Goal: Task Accomplishment & Management: Use online tool/utility

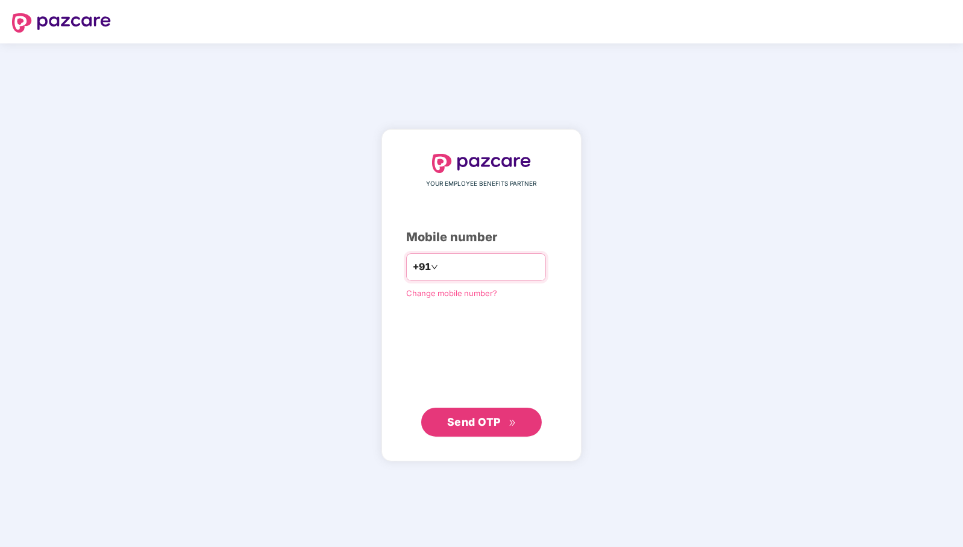
drag, startPoint x: 0, startPoint y: 0, endPoint x: 490, endPoint y: 263, distance: 556.2
click at [490, 263] on input "number" at bounding box center [490, 266] width 99 height 19
type input "**********"
click at [469, 417] on span "Send OTP" at bounding box center [474, 421] width 54 height 13
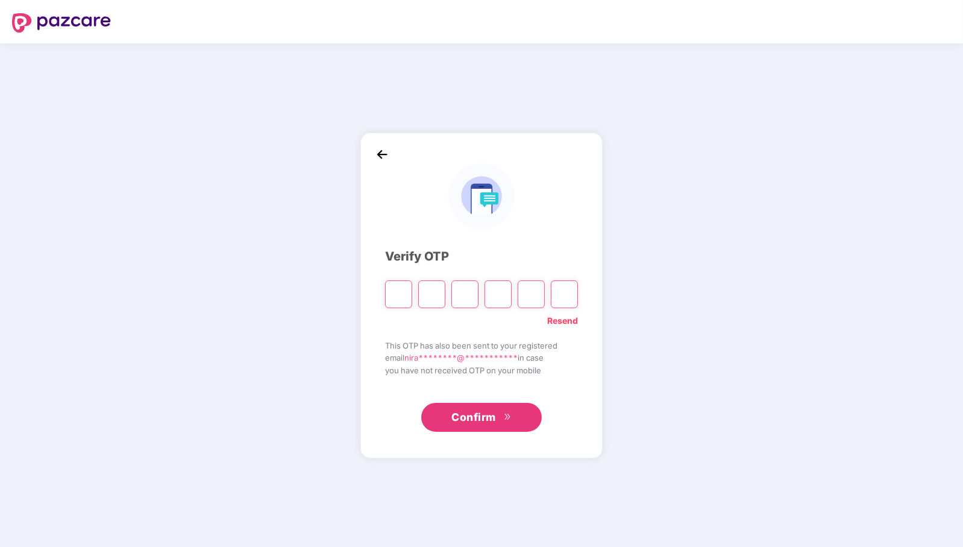
paste input "*"
type input "*"
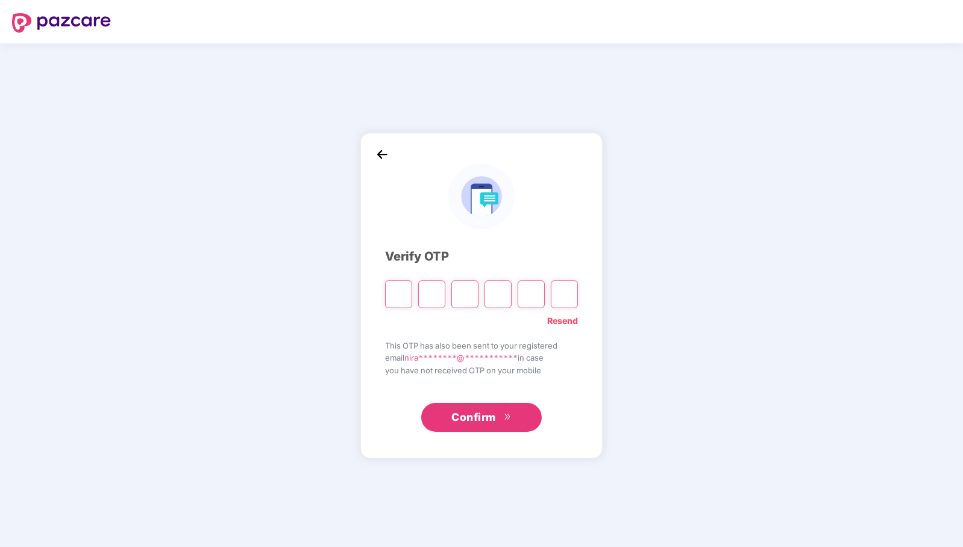
type input "*"
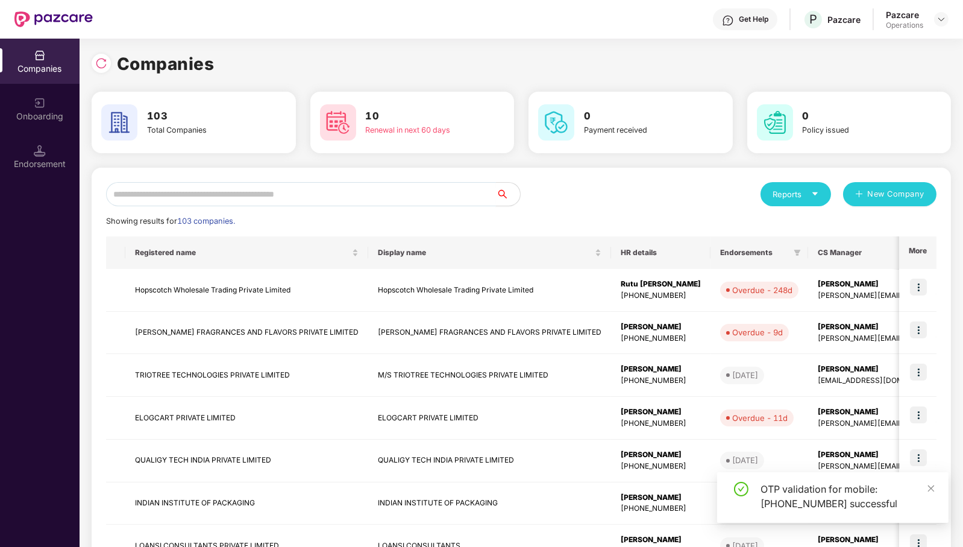
click at [435, 200] on input "text" at bounding box center [301, 194] width 390 height 24
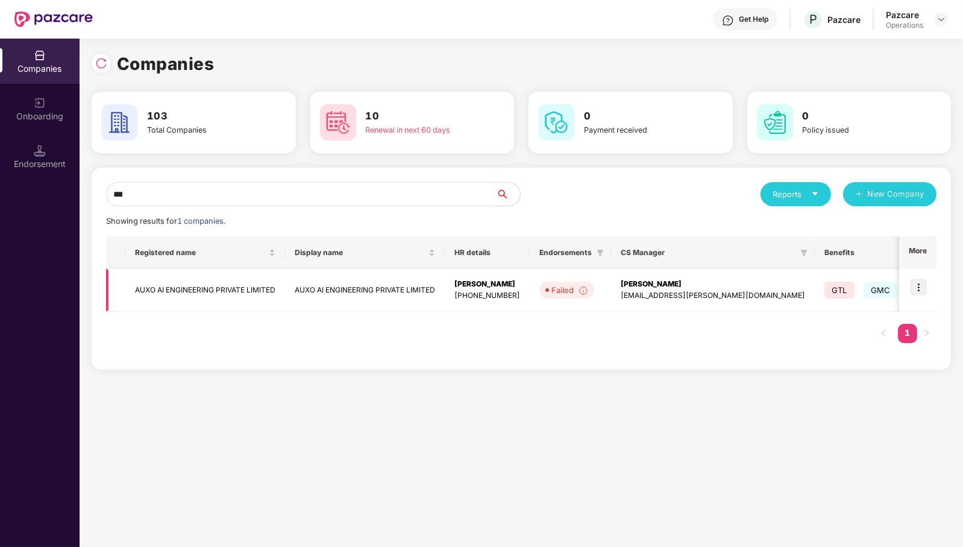
type input "***"
click at [203, 285] on td "AUXO AI ENGINEERING PRIVATE LIMITED" at bounding box center [205, 290] width 160 height 43
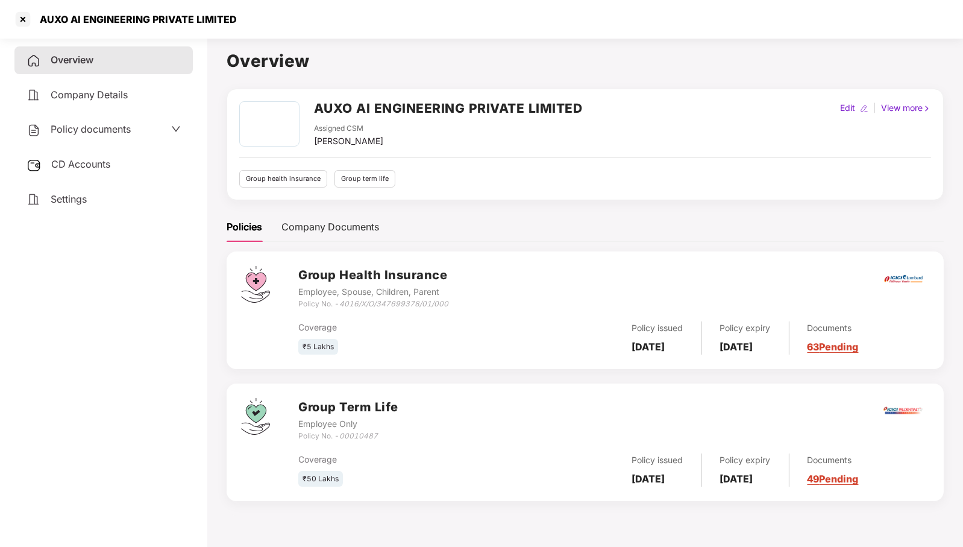
click at [377, 305] on icon "4016/X/O/347699378/01/000" at bounding box center [393, 303] width 109 height 9
drag, startPoint x: 343, startPoint y: 305, endPoint x: 455, endPoint y: 303, distance: 111.5
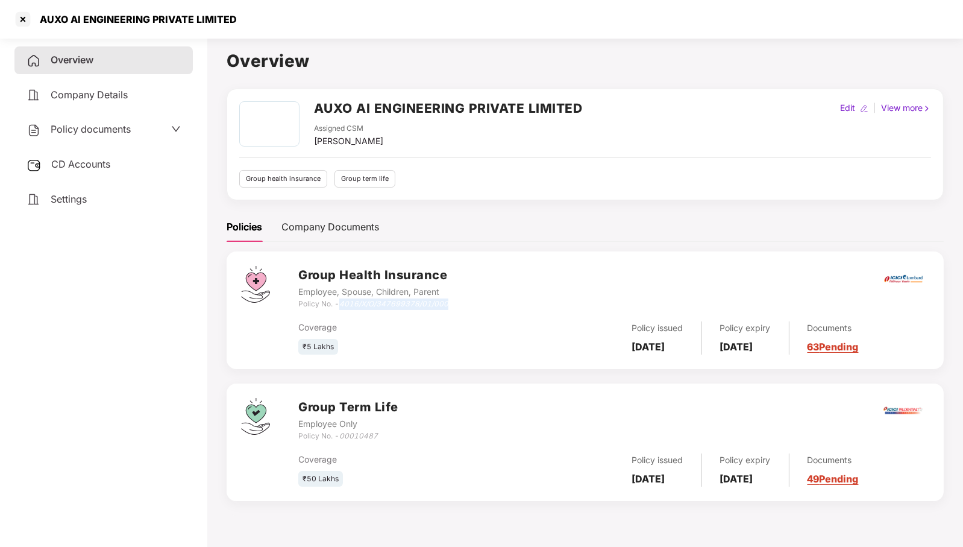
click at [455, 303] on div "Group Health Insurance Employee, Spouse, Children, Parent Policy No. - 4016/X/O…" at bounding box center [613, 287] width 631 height 43
copy icon "4016/X/O/347699378/01/000"
click at [98, 166] on span "CD Accounts" at bounding box center [80, 164] width 59 height 12
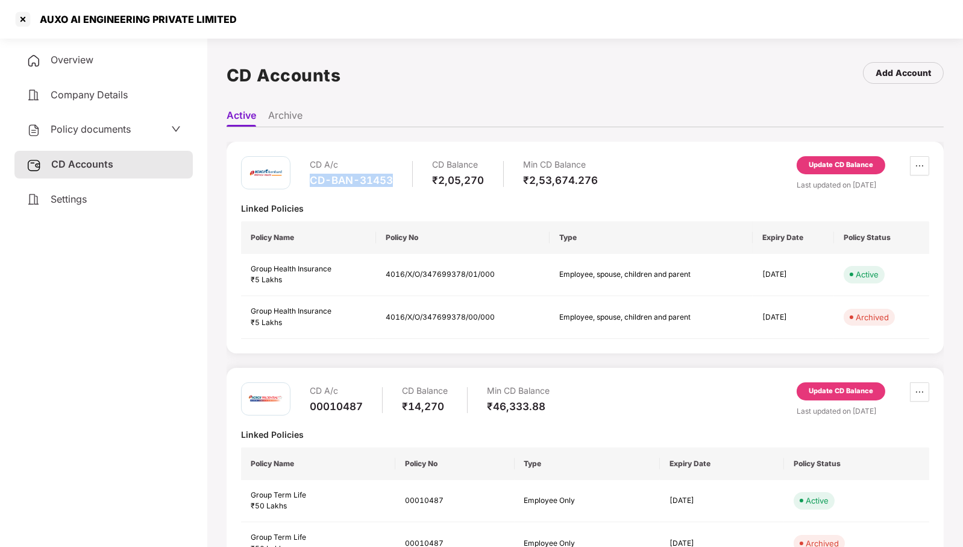
drag, startPoint x: 310, startPoint y: 180, endPoint x: 394, endPoint y: 187, distance: 84.1
click at [394, 187] on div "CD A/c CD-BAN-31453 CD Balance ₹2,05,270 Min CD Balance ₹2,53,674.276" at bounding box center [454, 173] width 288 height 34
copy div "CD-BAN-31453"
click at [102, 125] on span "Policy documents" at bounding box center [91, 129] width 80 height 12
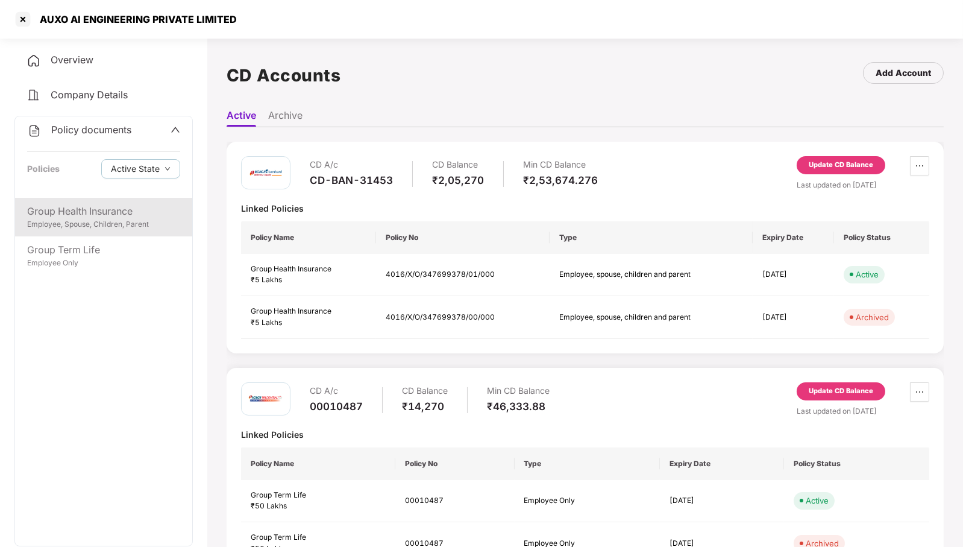
click at [95, 219] on div "Employee, Spouse, Children, Parent" at bounding box center [103, 224] width 153 height 11
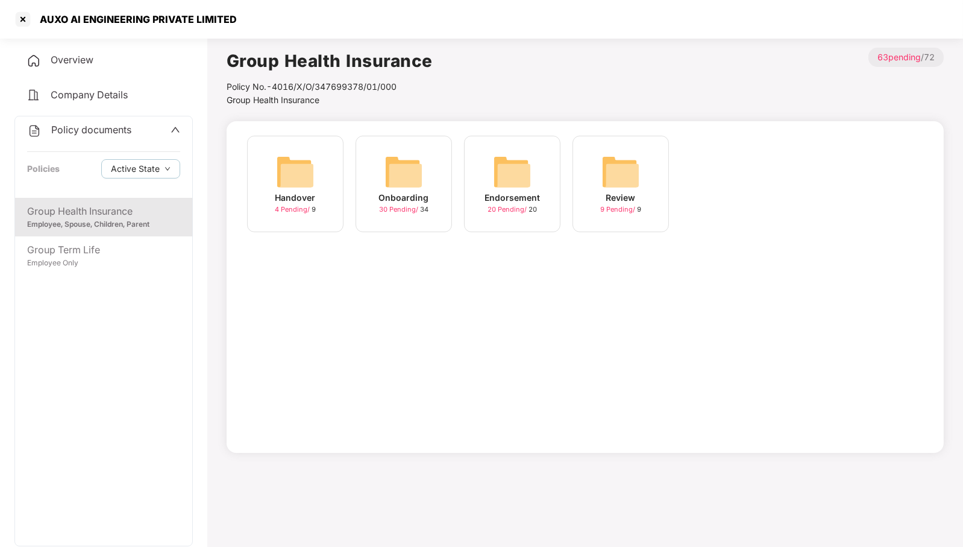
click at [406, 169] on img at bounding box center [404, 172] width 39 height 39
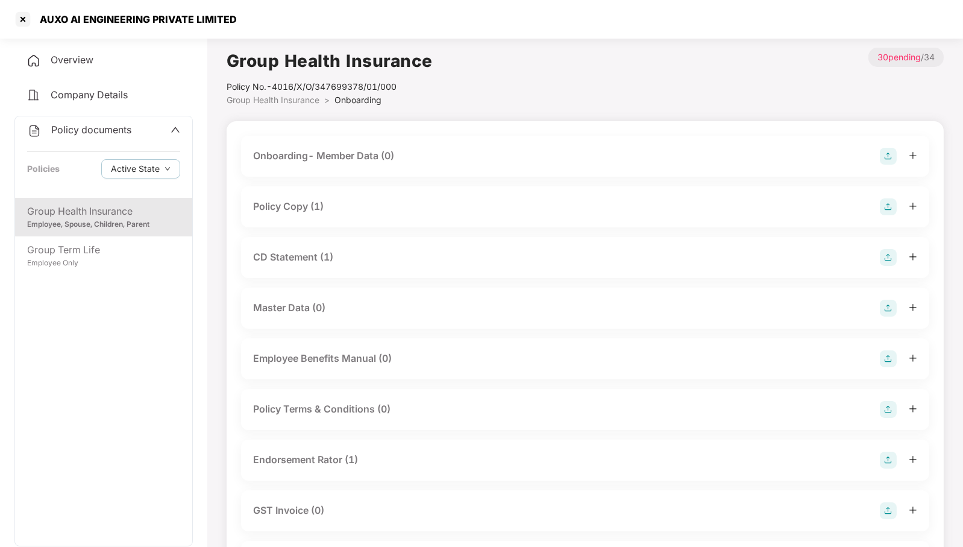
click at [365, 204] on div "Policy Copy (1)" at bounding box center [585, 206] width 664 height 17
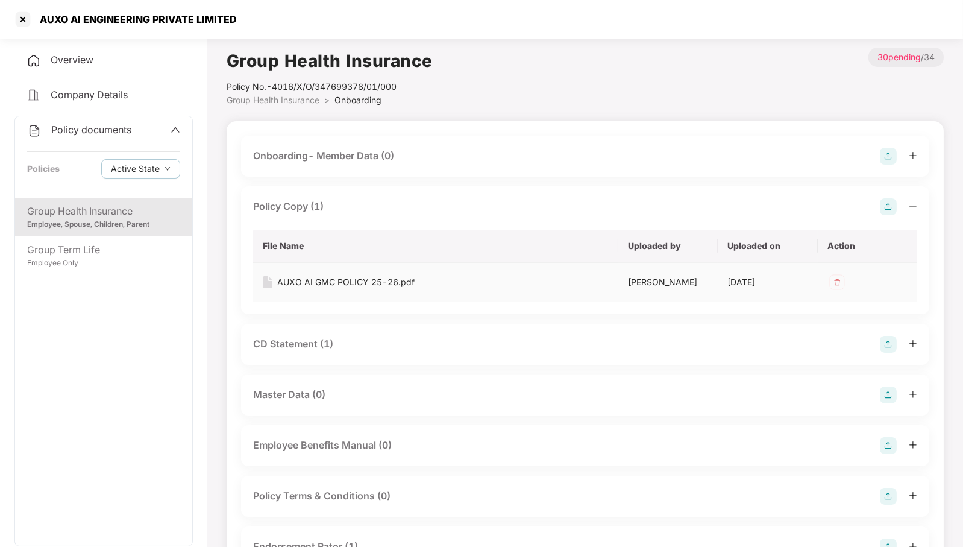
click at [364, 281] on div "AUXO AI GMC POLICY 25-26.pdf" at bounding box center [345, 282] width 137 height 13
click at [116, 122] on div "Policy documents" at bounding box center [79, 130] width 104 height 16
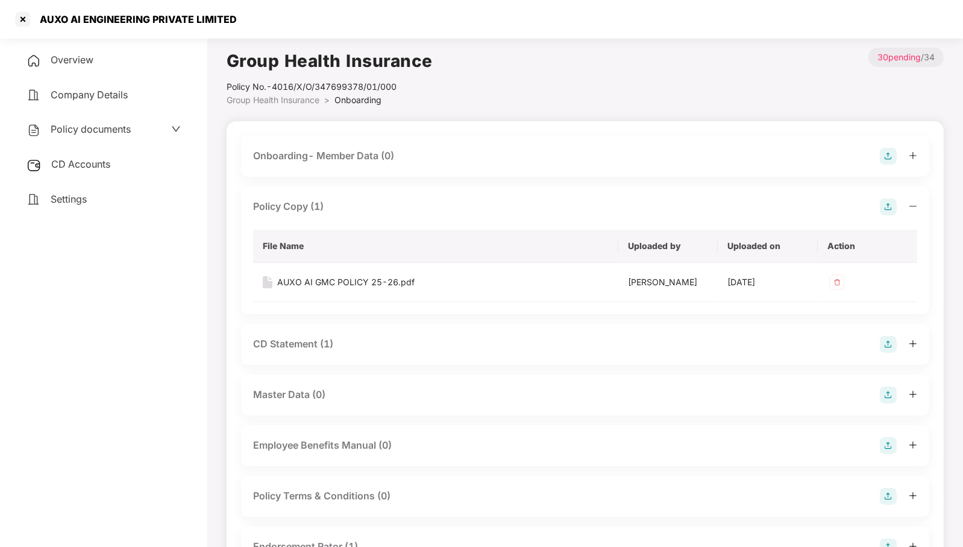
click at [100, 160] on span "CD Accounts" at bounding box center [80, 164] width 59 height 12
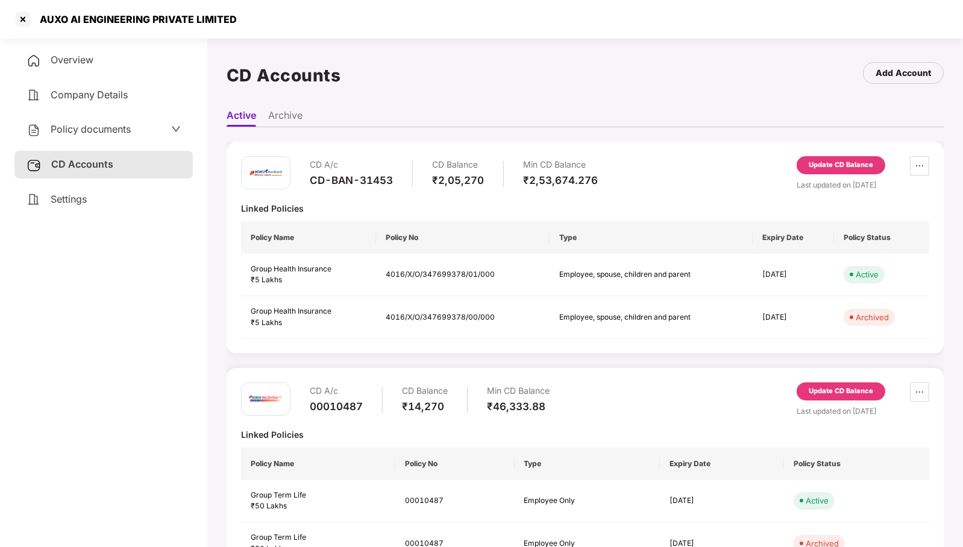
click at [837, 168] on div "Update CD Balance" at bounding box center [841, 165] width 65 height 11
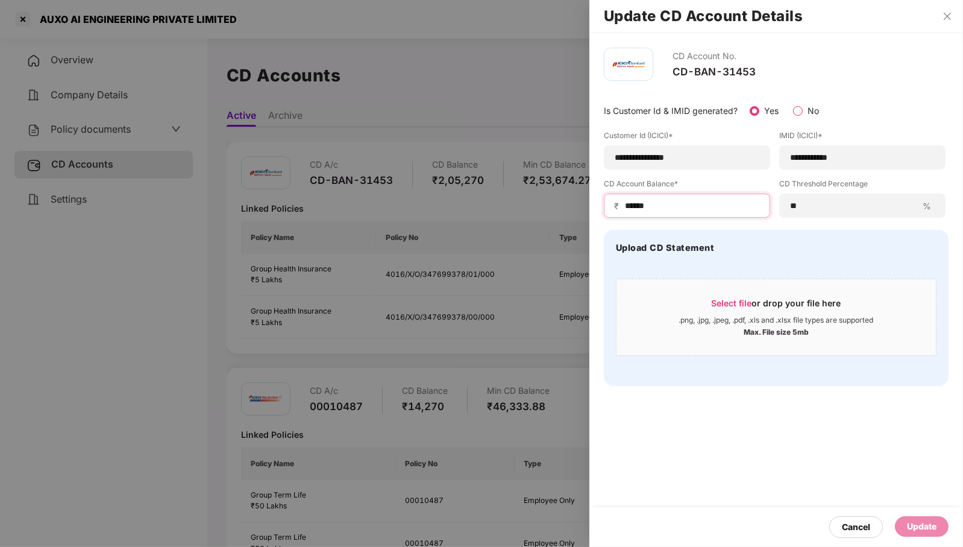
click at [679, 203] on input "******" at bounding box center [692, 206] width 136 height 13
type input "******"
click at [924, 532] on div "Update" at bounding box center [922, 526] width 30 height 13
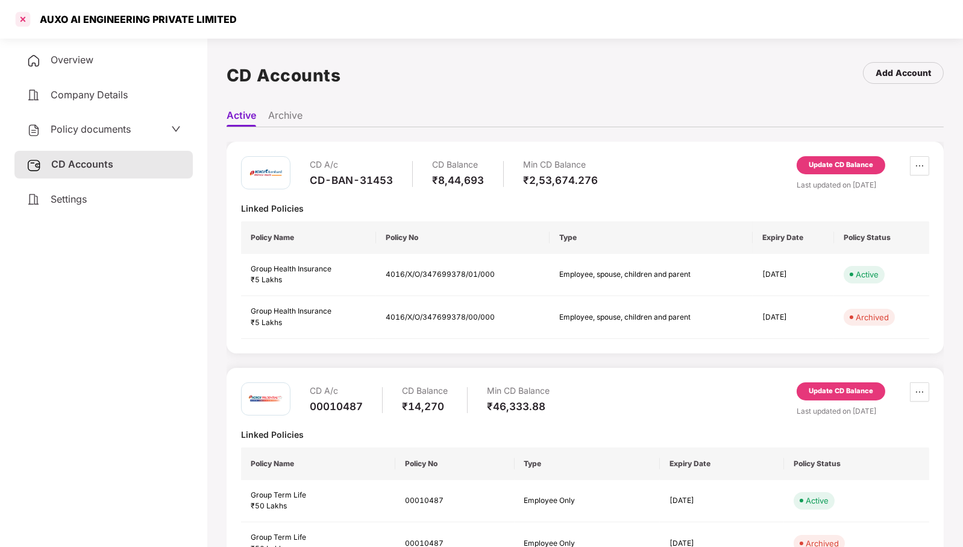
click at [18, 18] on div at bounding box center [22, 19] width 19 height 19
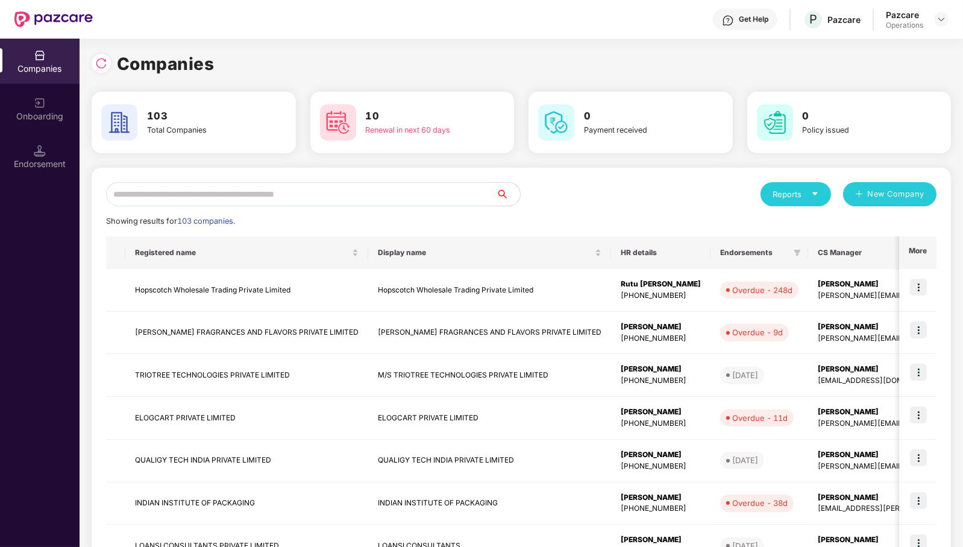
click at [376, 191] on input "text" at bounding box center [301, 194] width 390 height 24
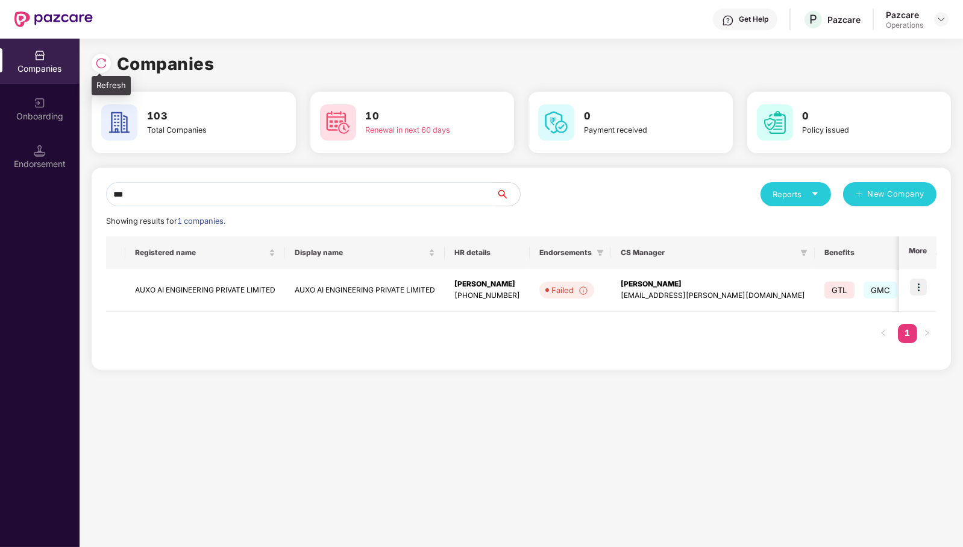
click at [102, 62] on img at bounding box center [101, 63] width 12 height 12
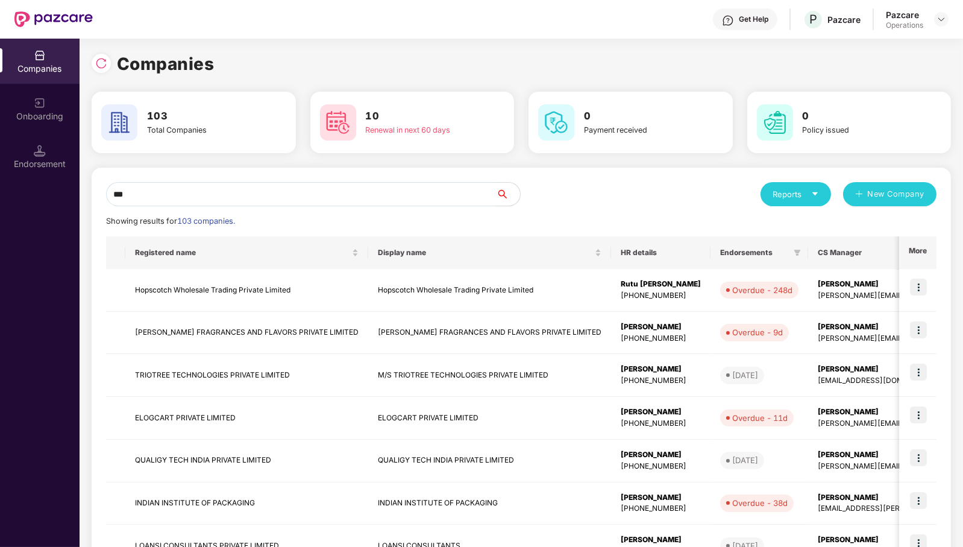
click at [358, 194] on input "***" at bounding box center [301, 194] width 390 height 24
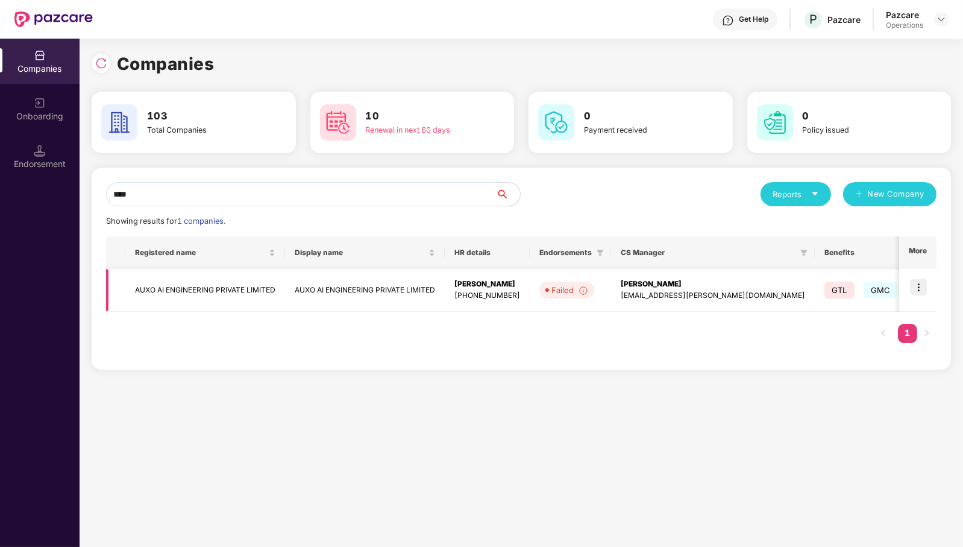
type input "****"
click at [917, 281] on img at bounding box center [918, 287] width 17 height 17
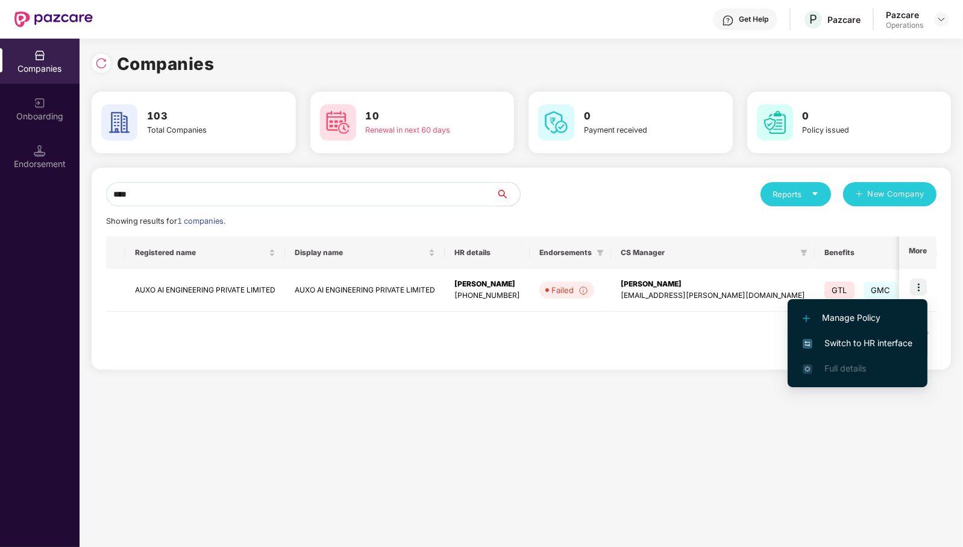
click at [895, 345] on span "Switch to HR interface" at bounding box center [858, 342] width 110 height 13
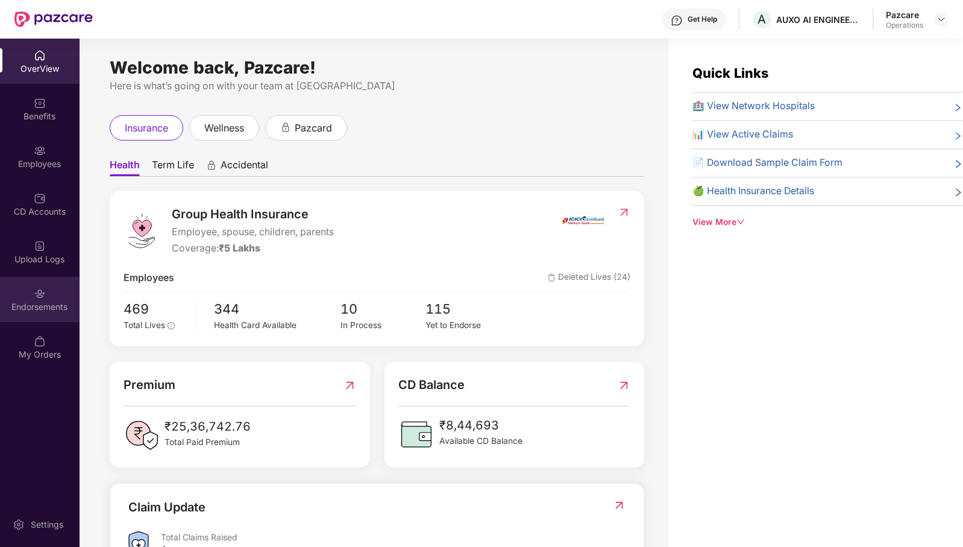
click at [43, 299] on img at bounding box center [40, 294] width 12 height 12
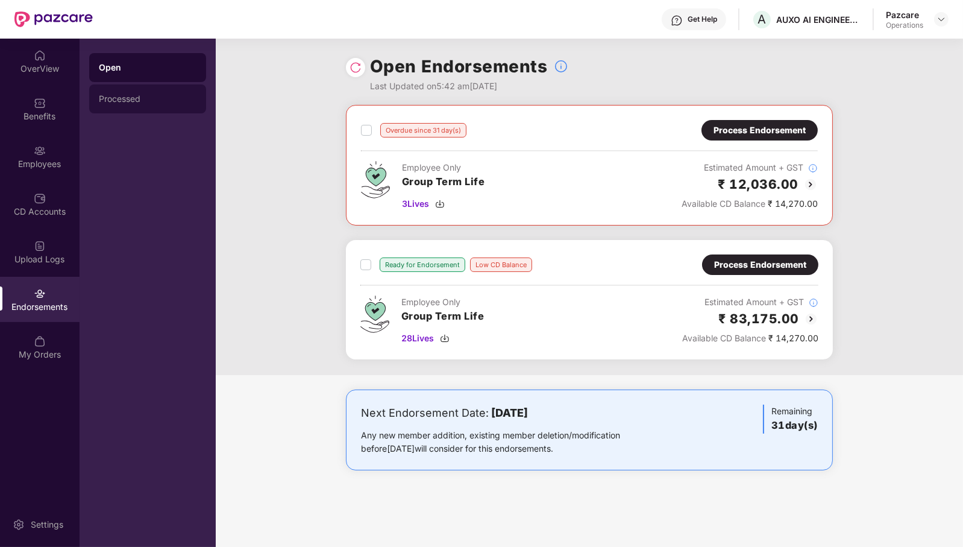
click at [151, 92] on div "Processed" at bounding box center [147, 98] width 117 height 29
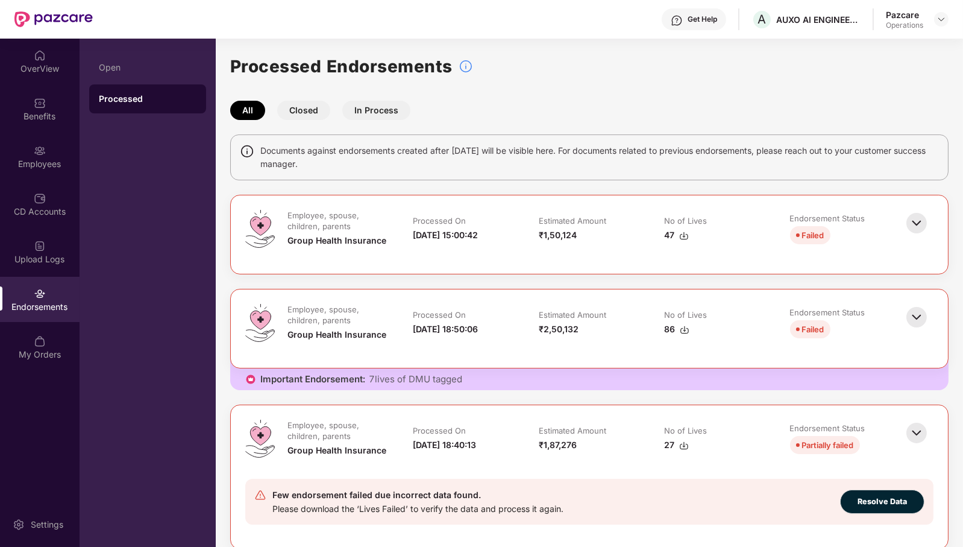
click at [734, 63] on div "Processed Endorsements" at bounding box center [589, 66] width 719 height 27
click at [316, 107] on button "Closed" at bounding box center [303, 110] width 53 height 19
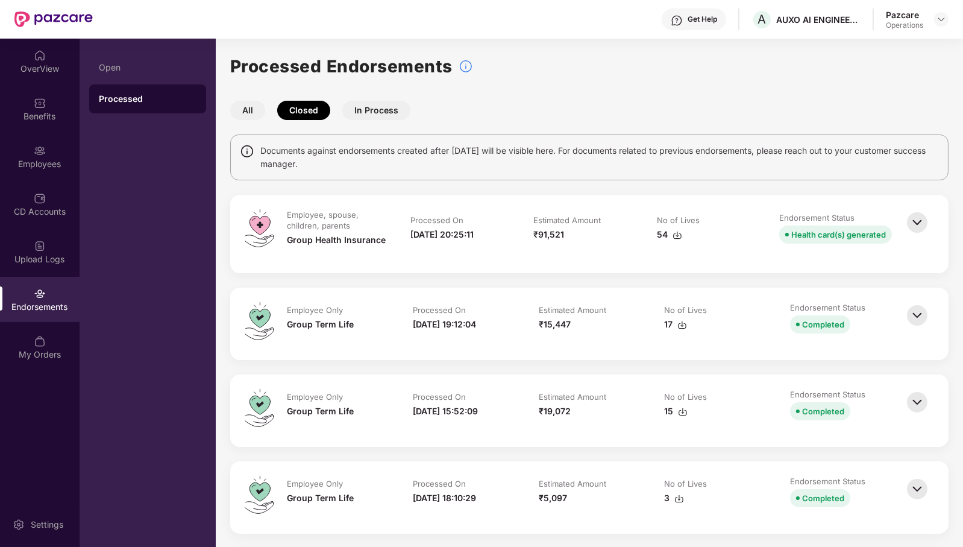
click at [250, 113] on button "All" at bounding box center [247, 110] width 35 height 19
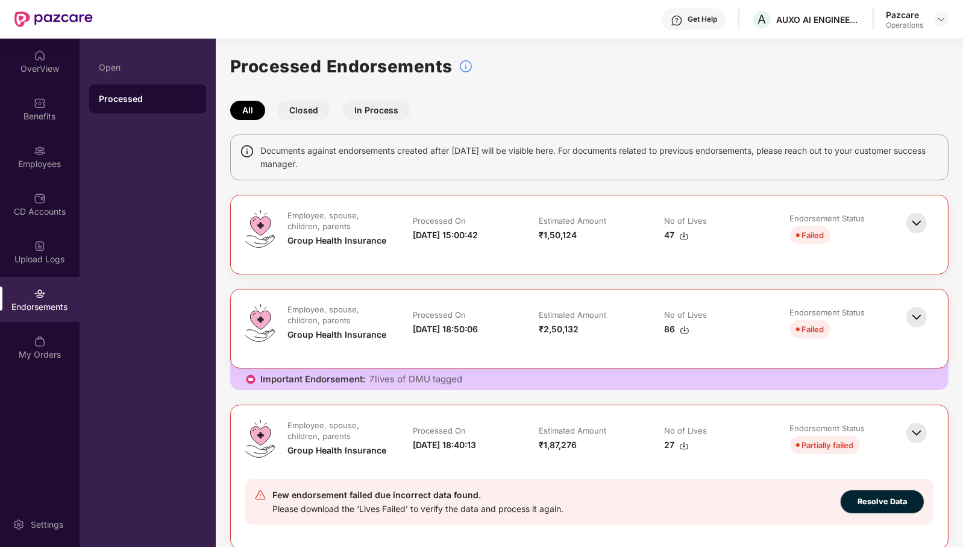
click at [918, 227] on img at bounding box center [917, 223] width 27 height 27
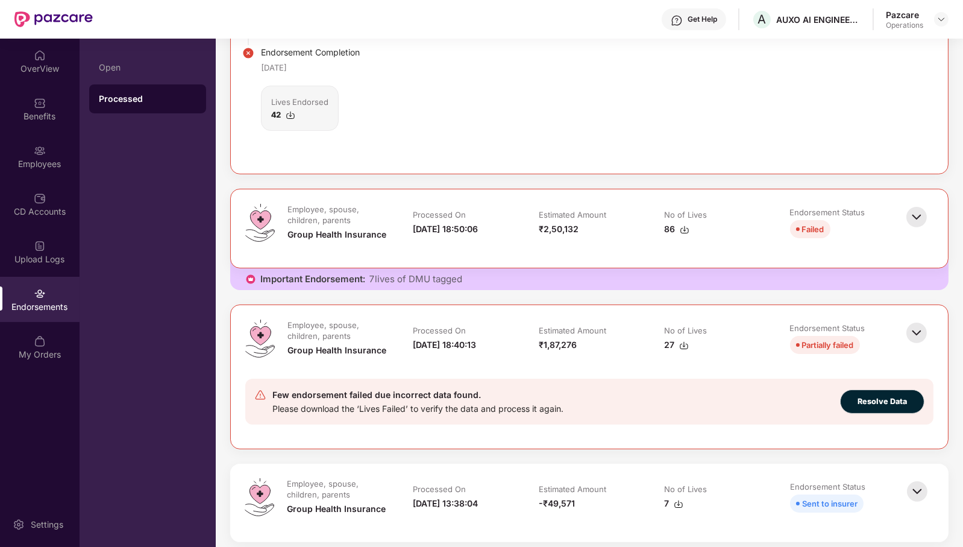
scroll to position [462, 0]
click at [915, 218] on img at bounding box center [917, 216] width 27 height 27
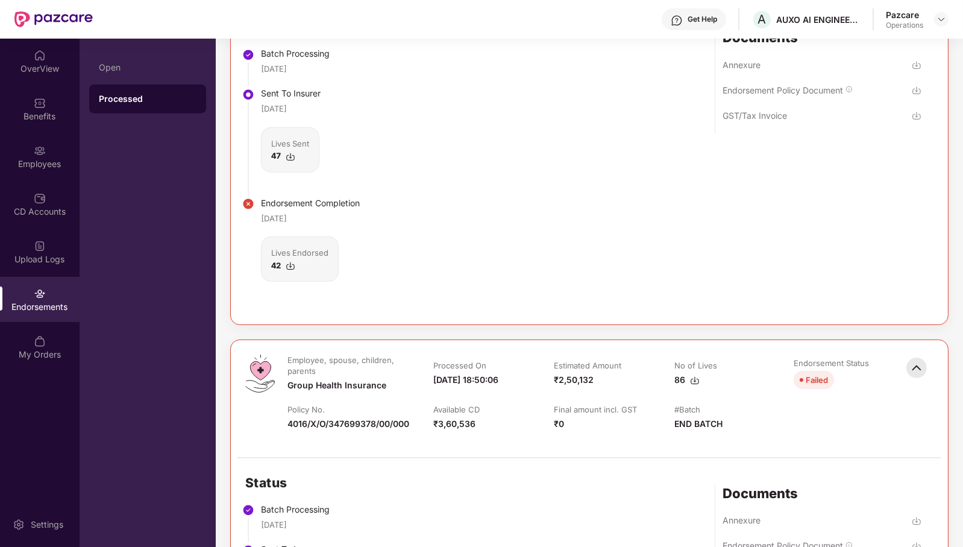
scroll to position [89, 0]
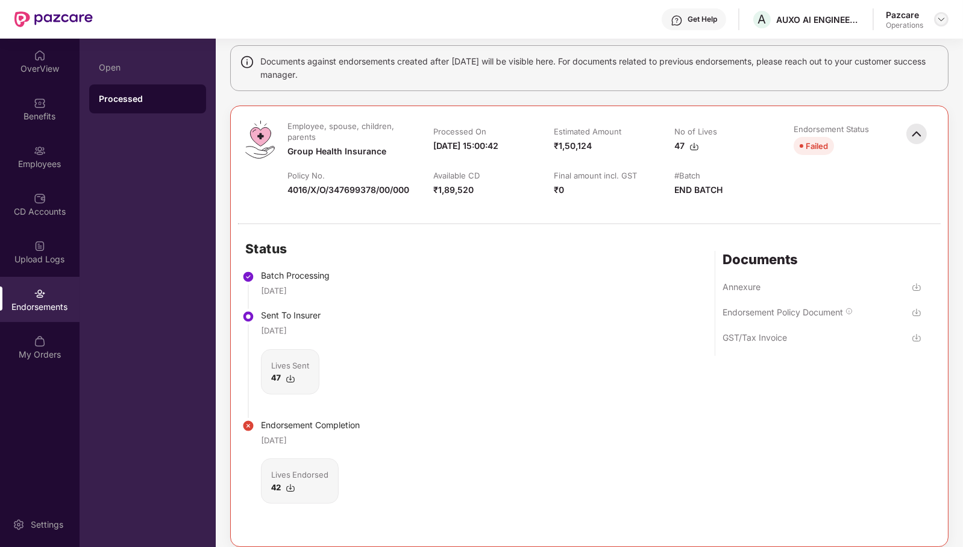
click at [945, 17] on img at bounding box center [942, 19] width 10 height 10
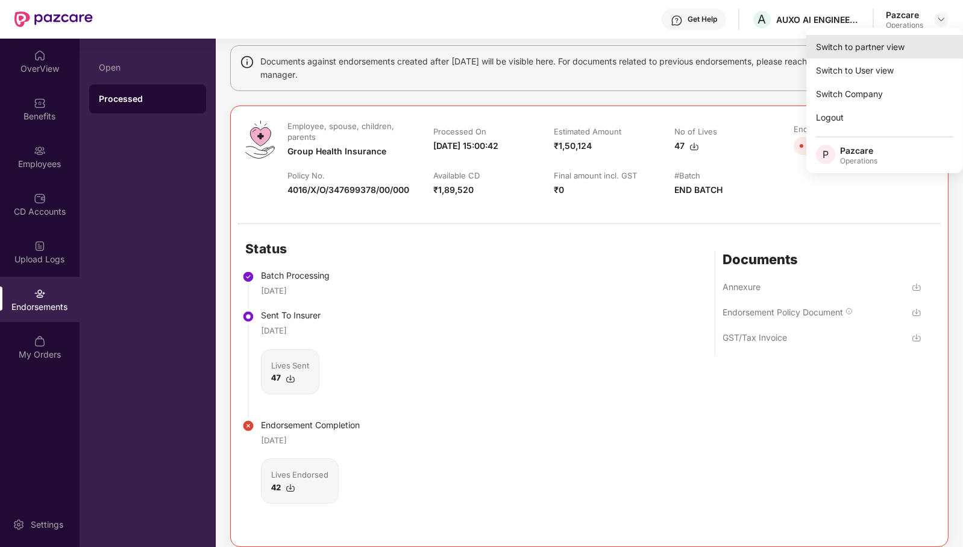
click at [877, 43] on div "Switch to partner view" at bounding box center [885, 47] width 157 height 24
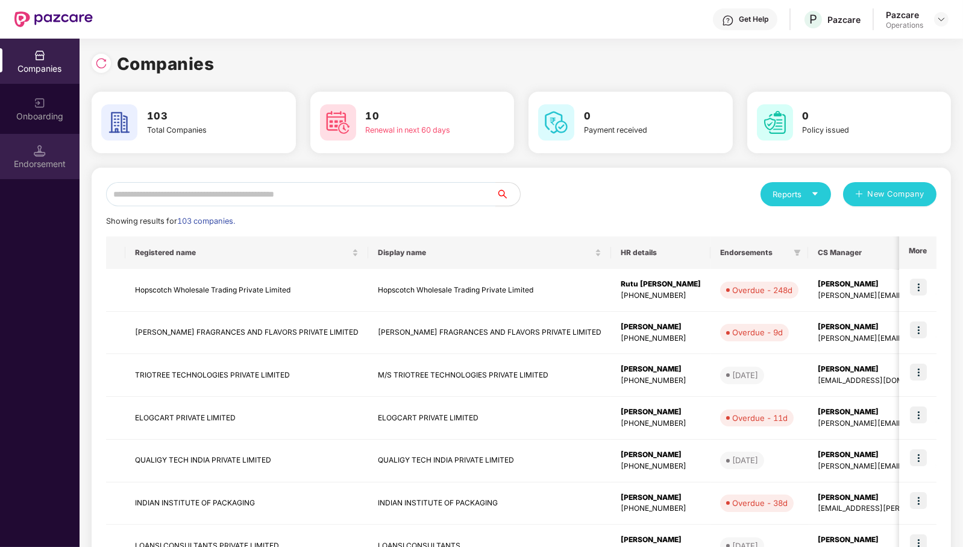
click at [36, 154] on img at bounding box center [40, 151] width 12 height 12
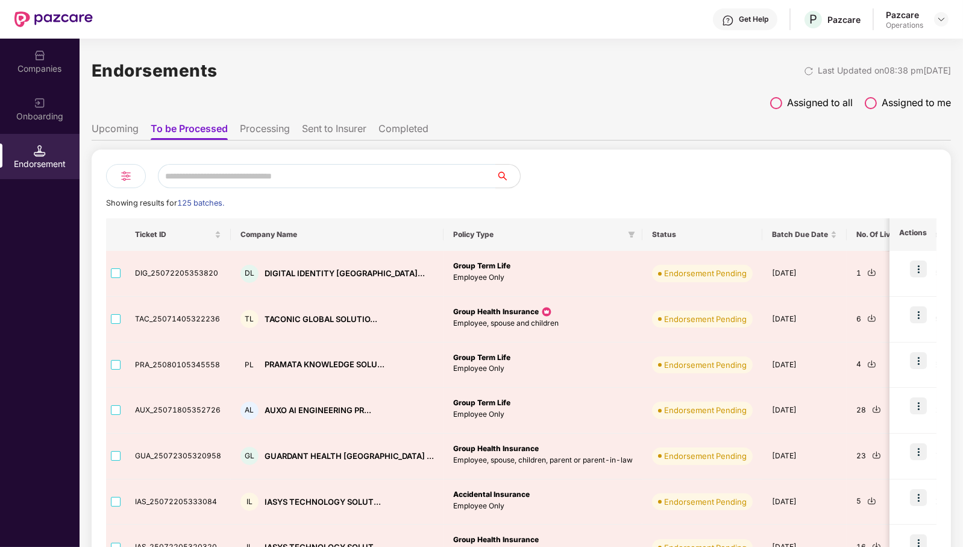
click at [269, 124] on li "Processing" at bounding box center [265, 130] width 50 height 17
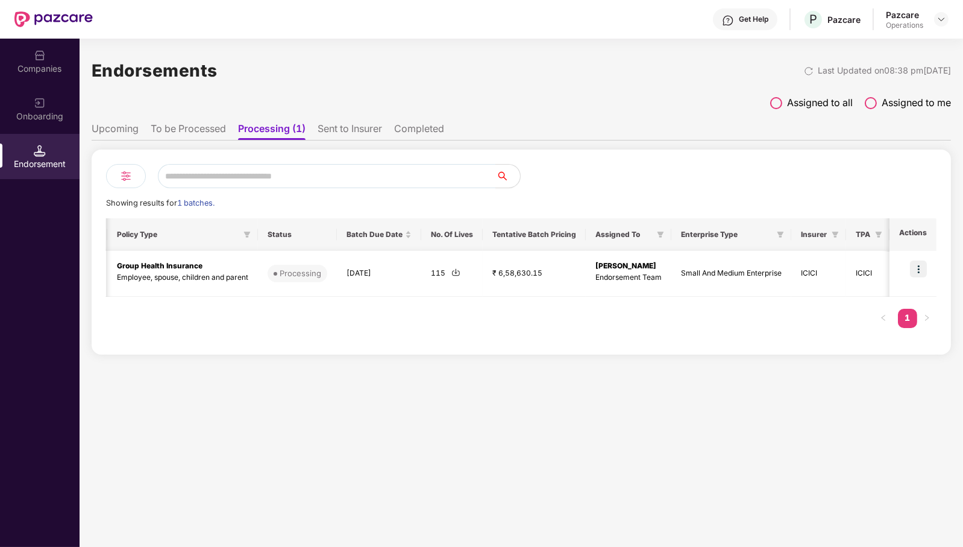
scroll to position [0, 1]
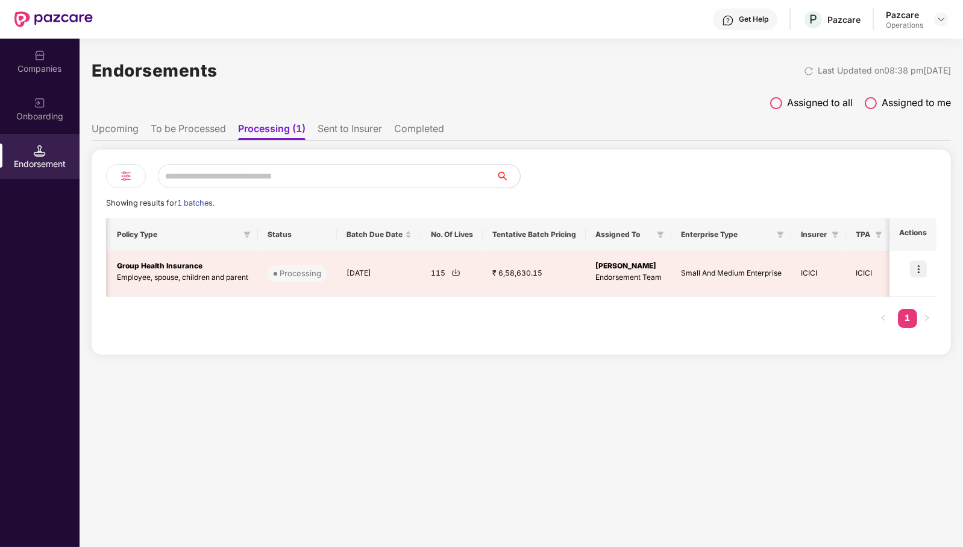
click at [189, 134] on li "To be Processed" at bounding box center [188, 130] width 75 height 17
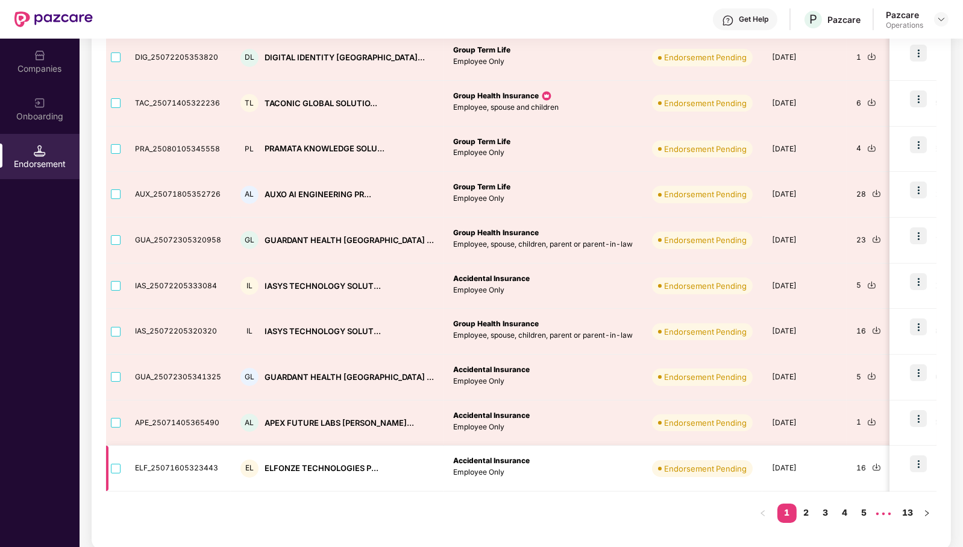
scroll to position [0, 0]
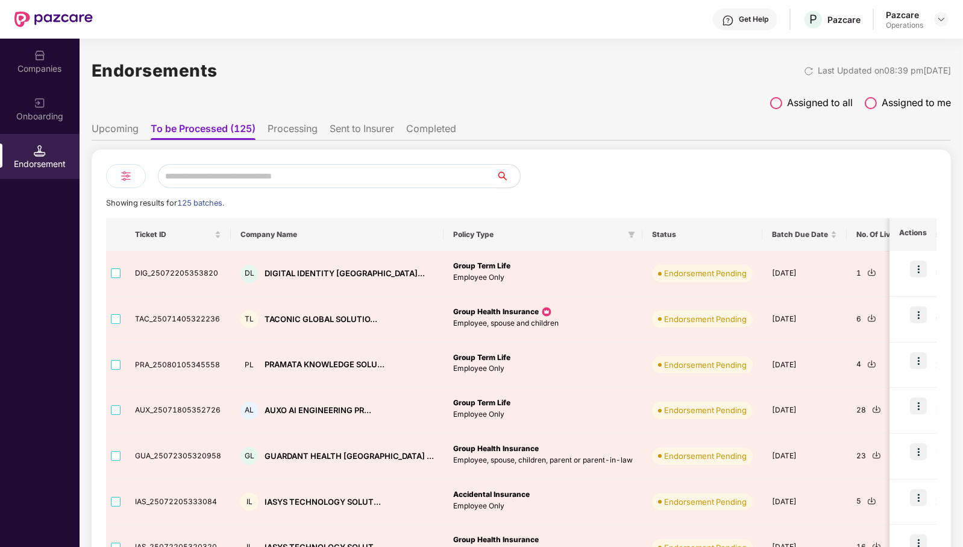
click at [130, 175] on img at bounding box center [126, 176] width 14 height 14
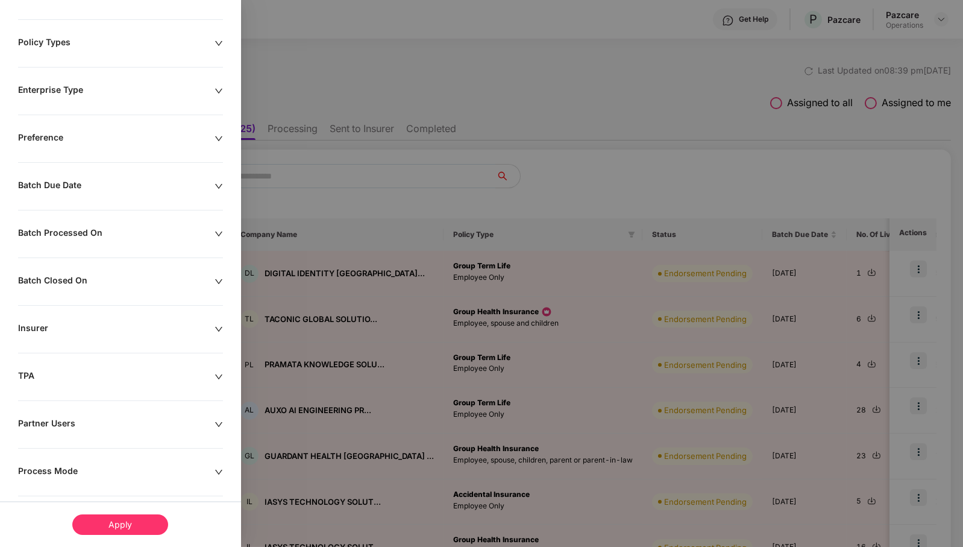
scroll to position [127, 0]
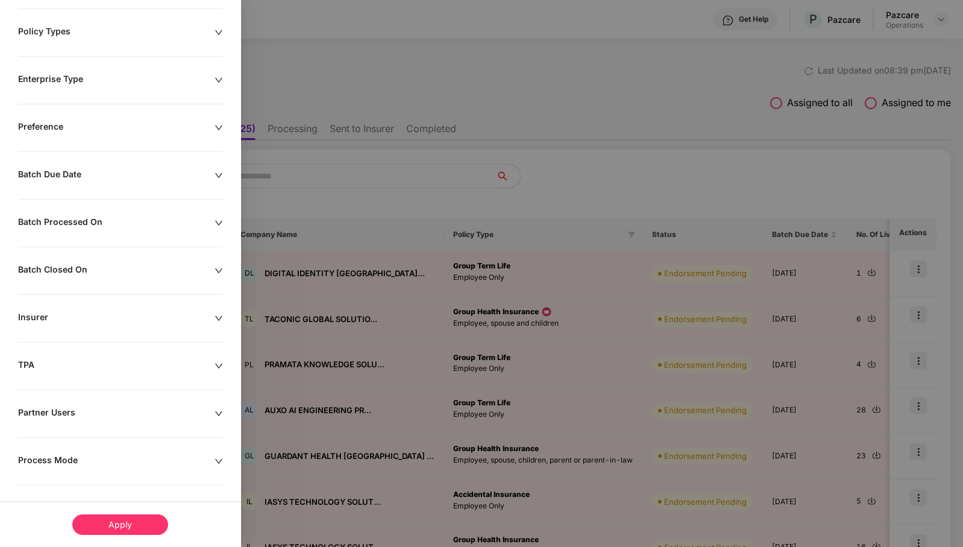
click at [138, 455] on div "Process Mode" at bounding box center [116, 461] width 197 height 13
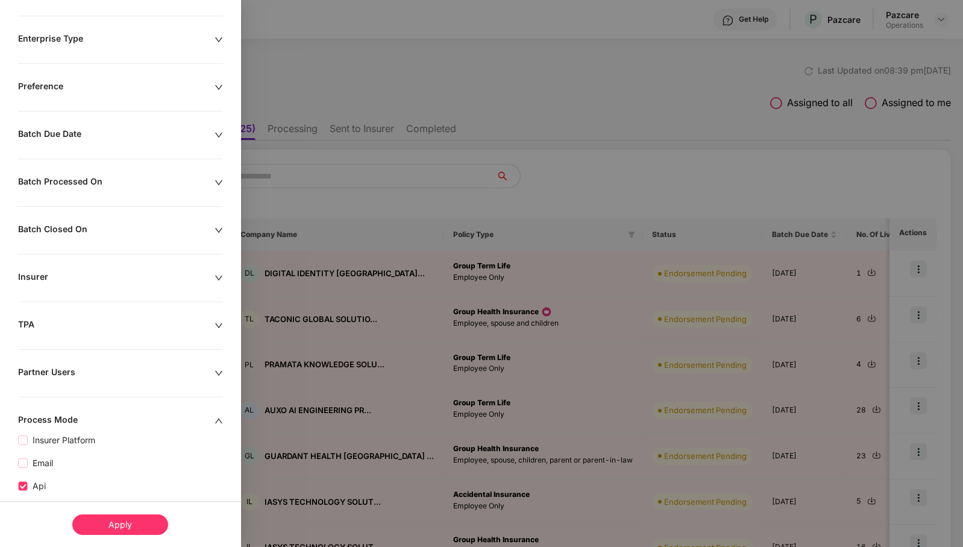
scroll to position [216, 0]
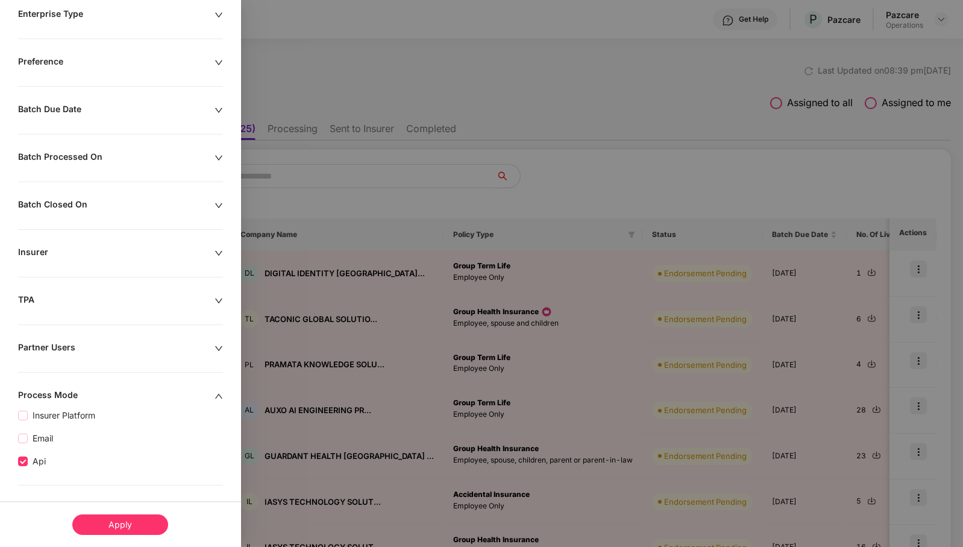
click at [119, 521] on div "Apply" at bounding box center [120, 524] width 96 height 20
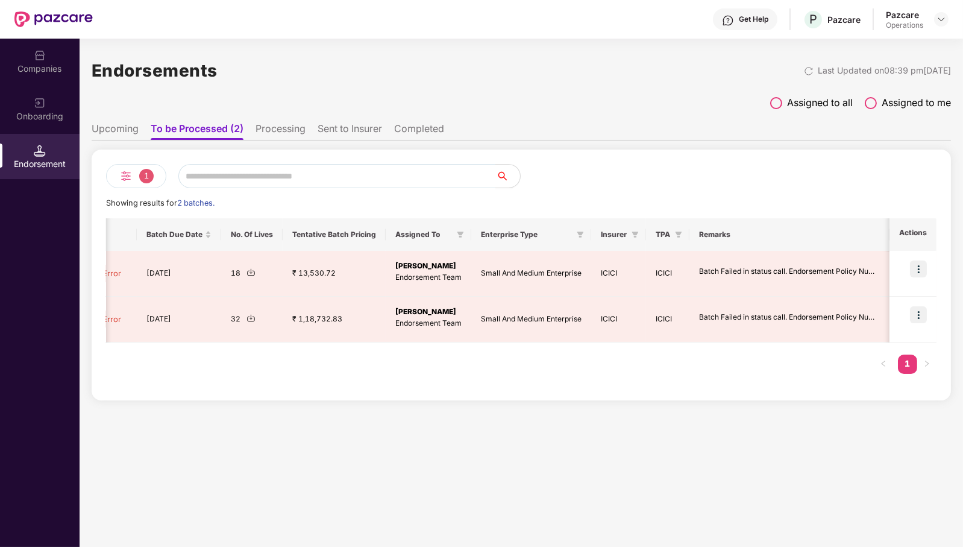
scroll to position [0, 0]
click at [269, 120] on ul "Upcoming To be Processed (2) Processing Sent to Insurer Completed" at bounding box center [522, 128] width 860 height 24
click at [271, 126] on li "Processing" at bounding box center [281, 130] width 50 height 17
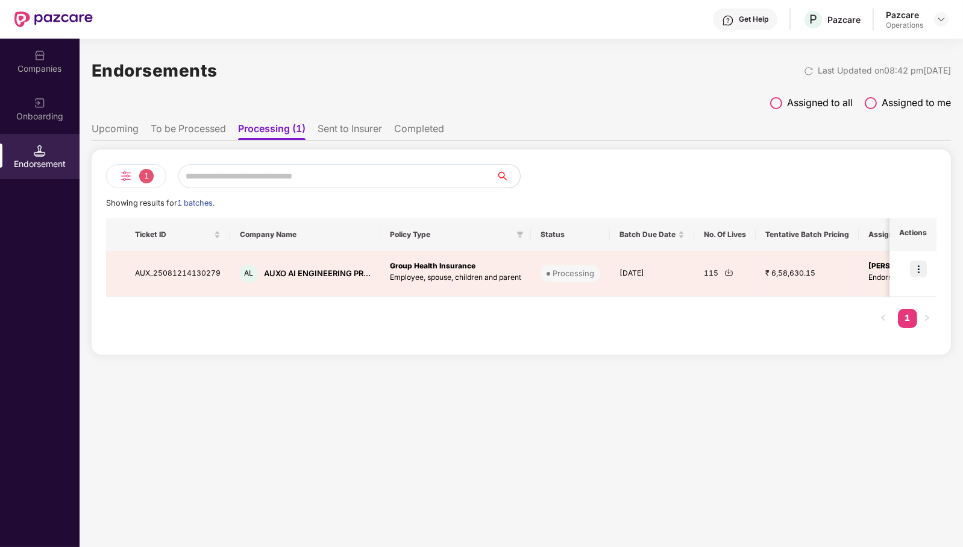
click at [187, 130] on li "To be Processed" at bounding box center [188, 130] width 75 height 17
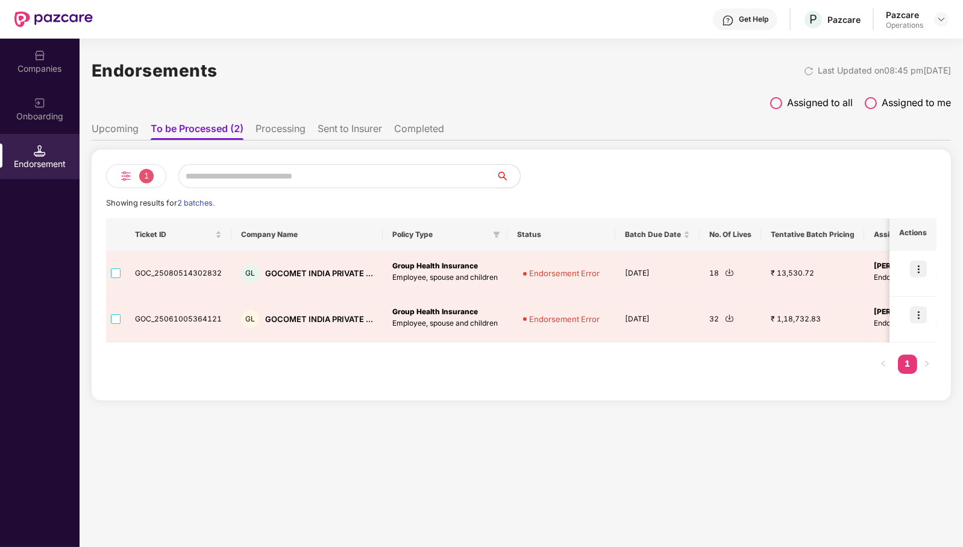
click at [283, 127] on li "Processing" at bounding box center [281, 130] width 50 height 17
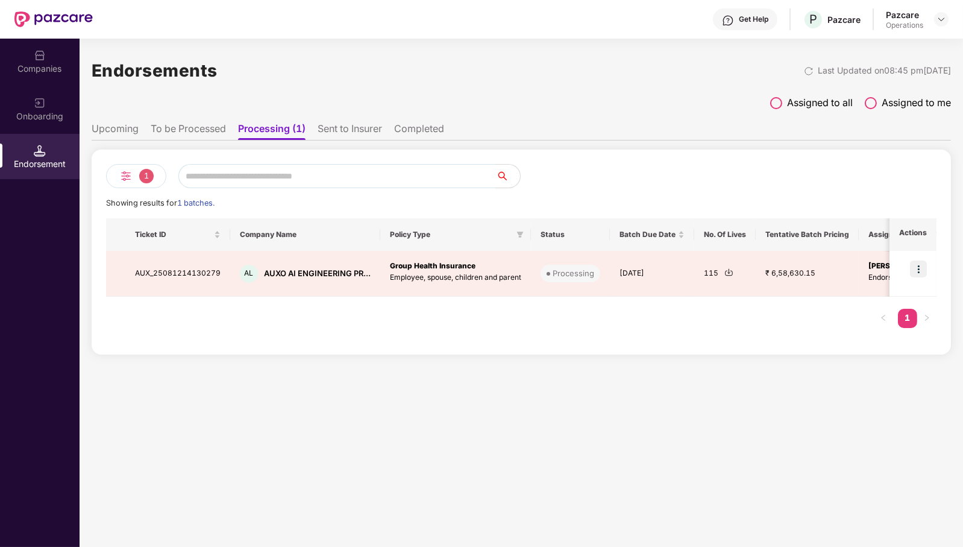
click at [118, 125] on li "Upcoming" at bounding box center [115, 130] width 47 height 17
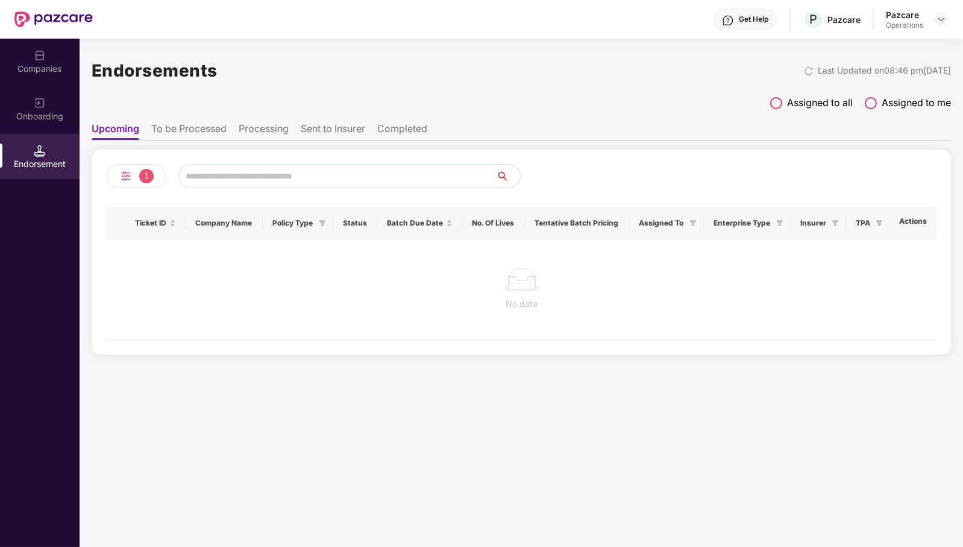
click at [145, 172] on span "1" at bounding box center [146, 176] width 14 height 14
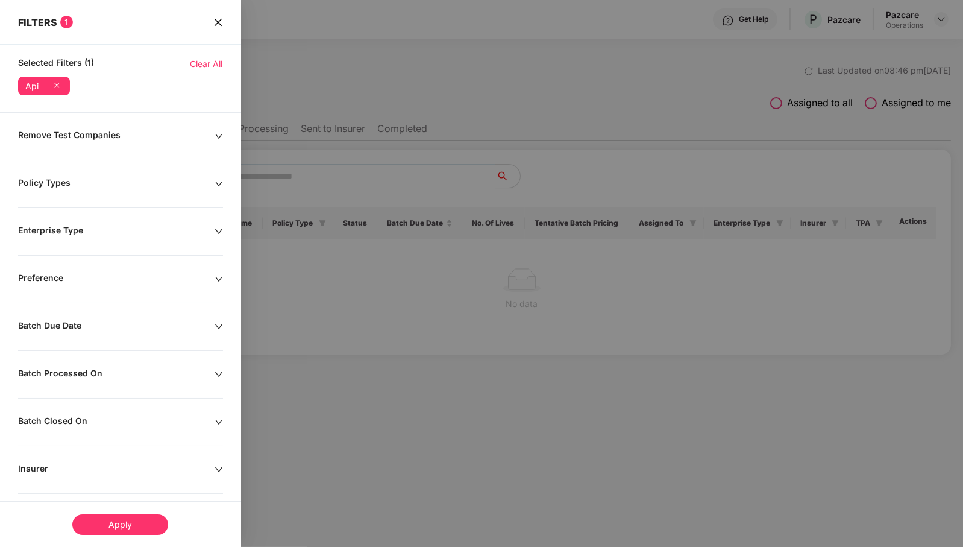
scroll to position [216, 0]
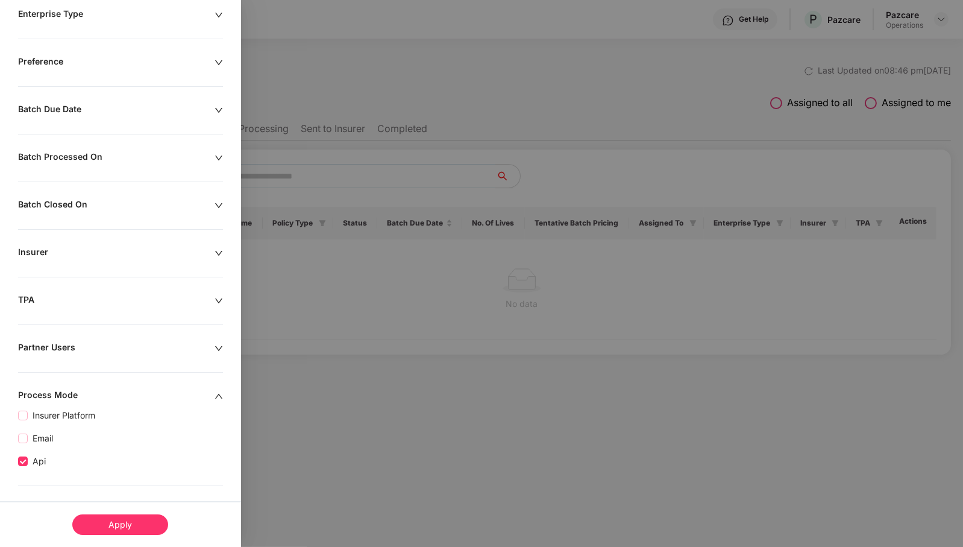
click at [353, 334] on div at bounding box center [481, 273] width 963 height 547
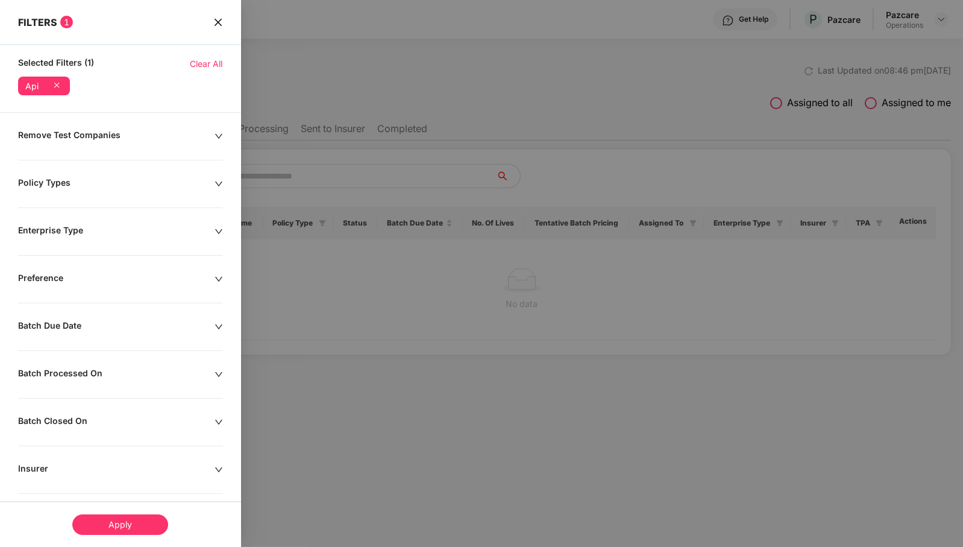
click at [217, 19] on icon "close" at bounding box center [218, 22] width 10 height 10
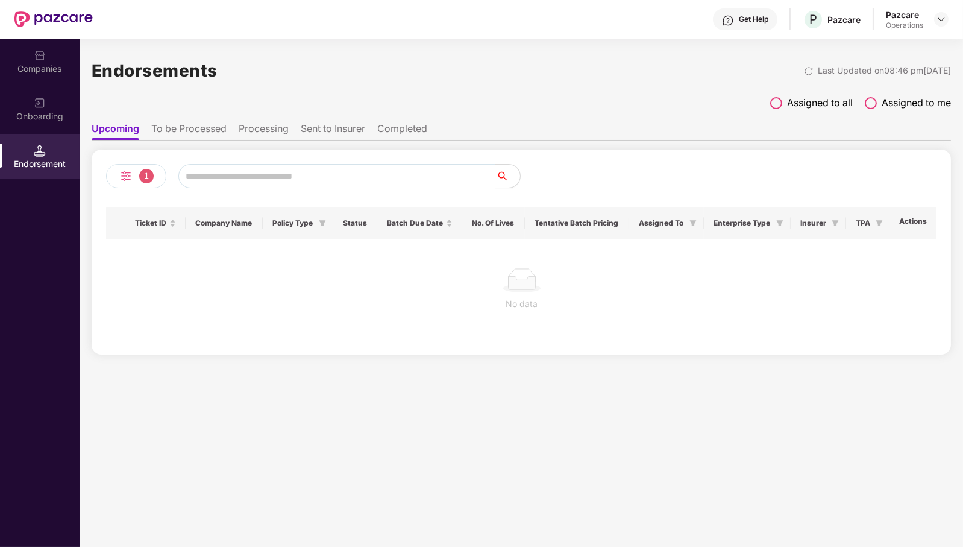
click at [187, 122] on li "To be Processed" at bounding box center [188, 130] width 75 height 17
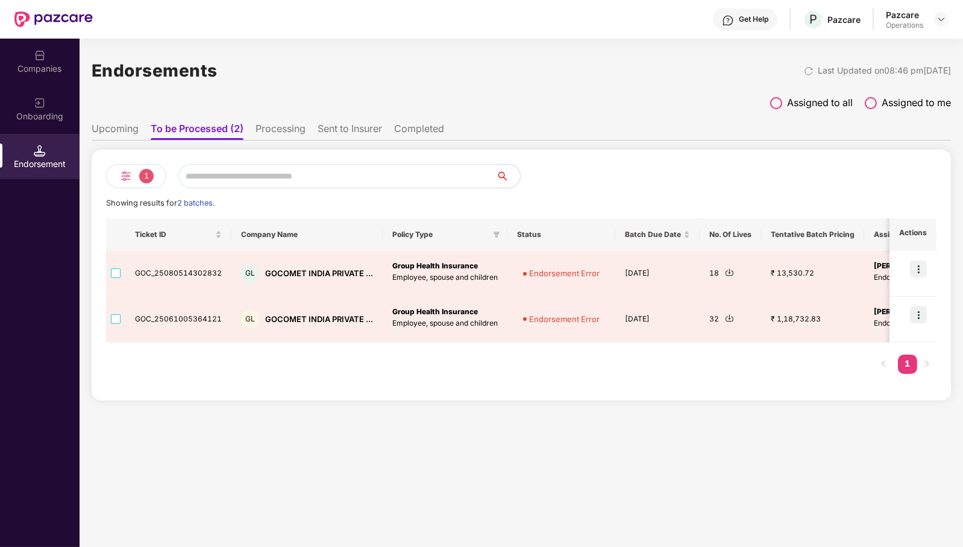
click at [289, 127] on li "Processing" at bounding box center [281, 130] width 50 height 17
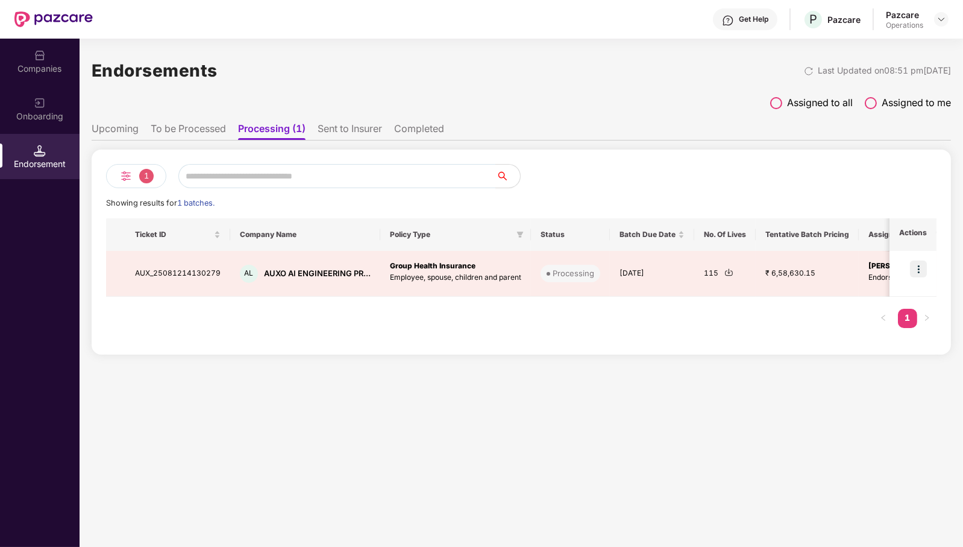
click at [331, 133] on li "Sent to Insurer" at bounding box center [350, 130] width 65 height 17
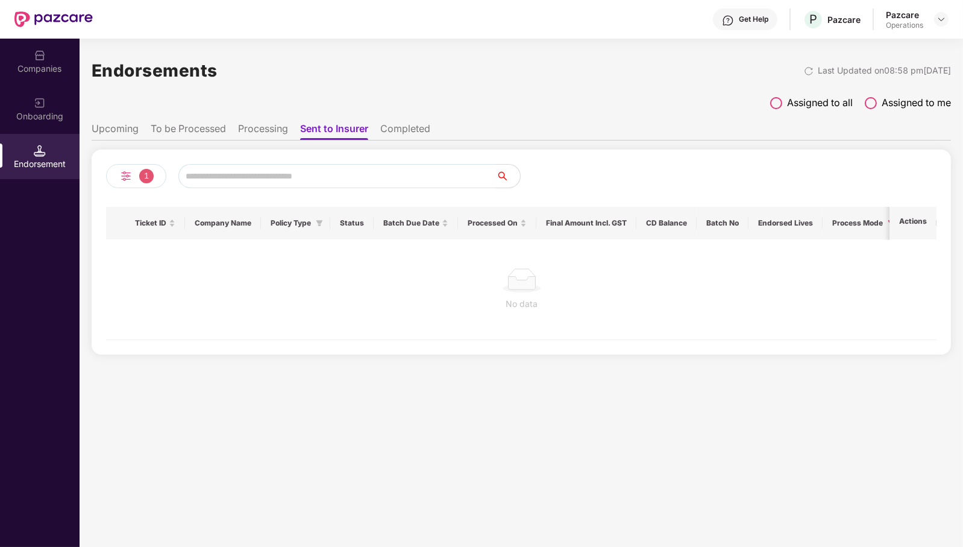
click at [263, 130] on li "Processing" at bounding box center [263, 130] width 50 height 17
